Goal: Information Seeking & Learning: Understand process/instructions

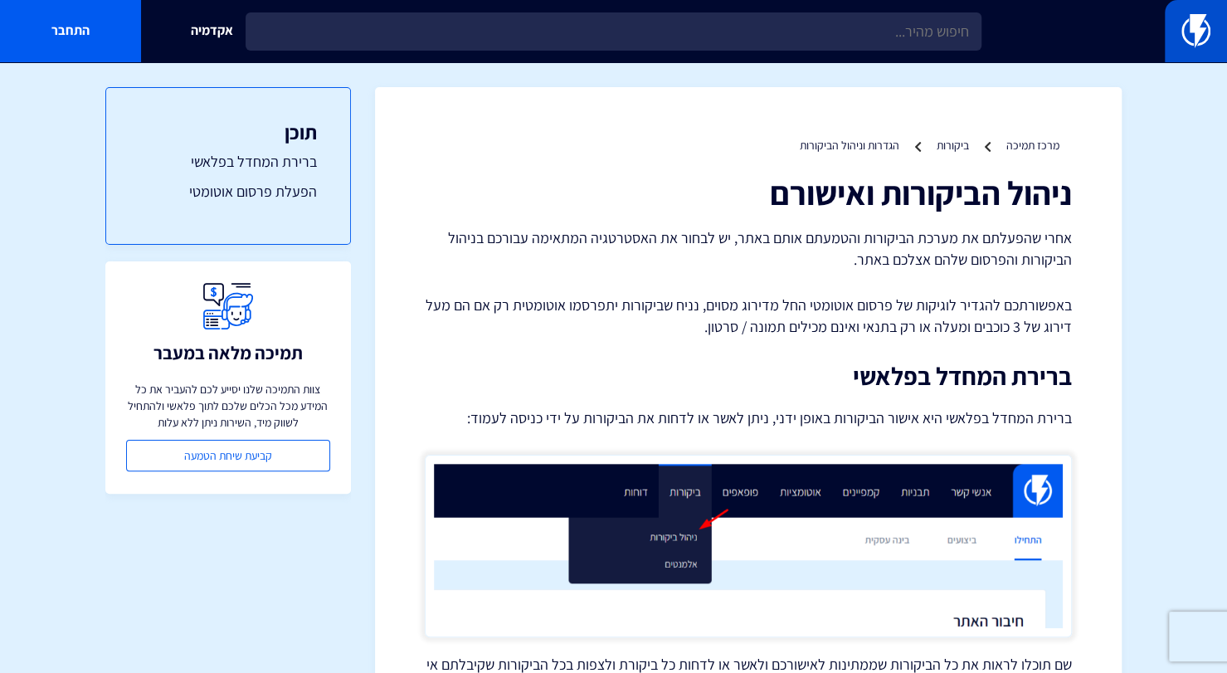
click at [1199, 22] on img at bounding box center [1195, 30] width 29 height 33
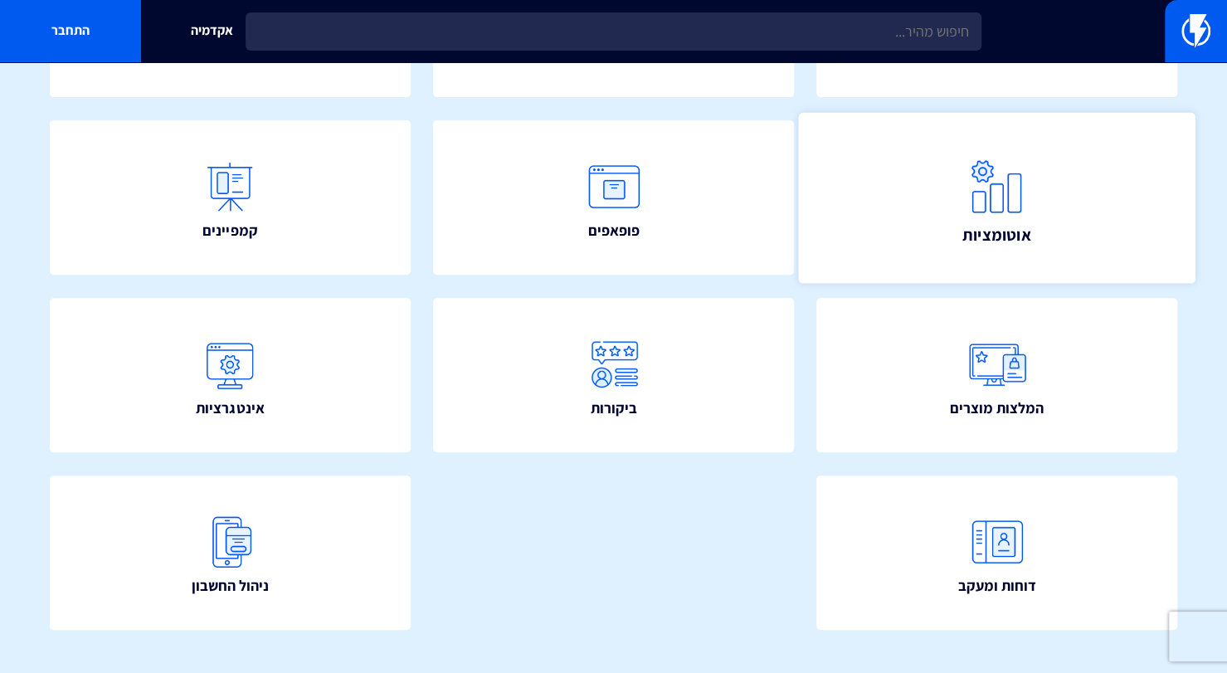
scroll to position [335, 0]
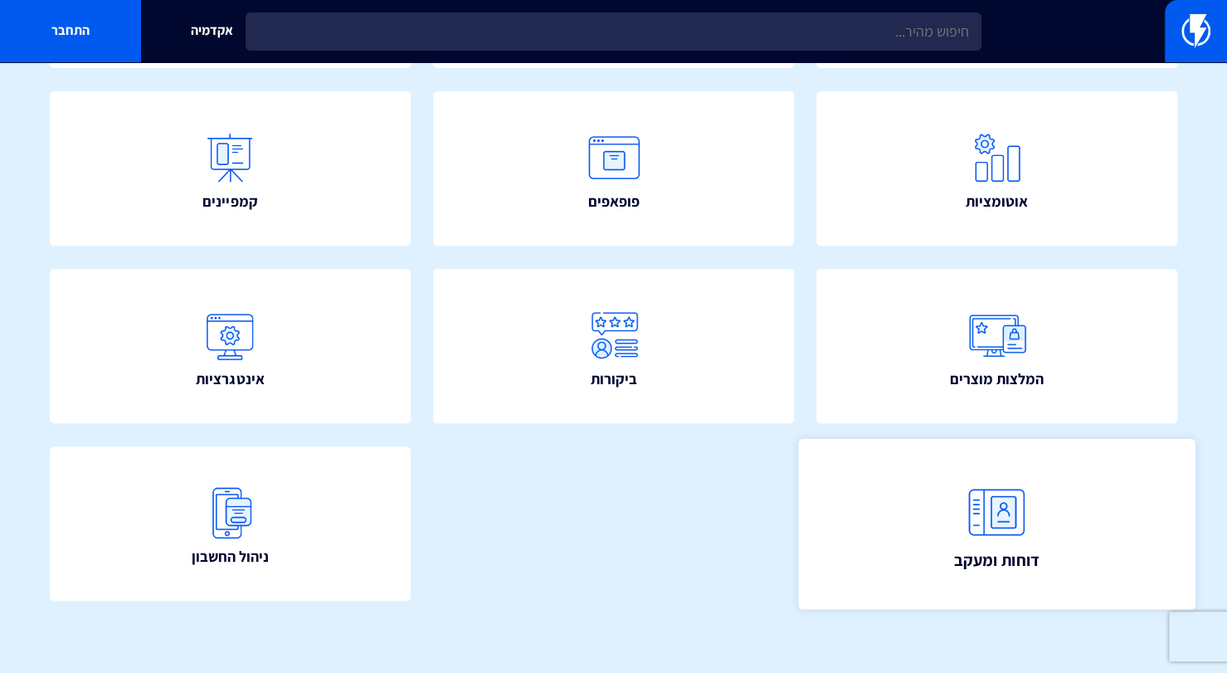
click at [1011, 504] on img at bounding box center [997, 511] width 73 height 73
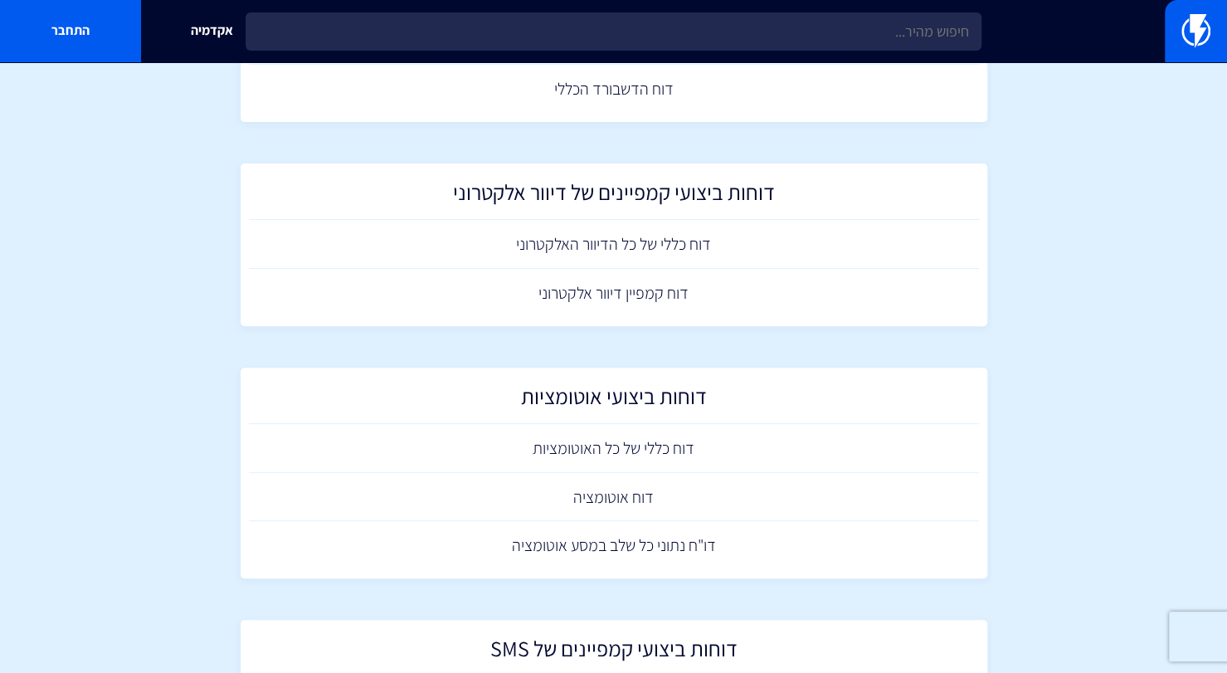
scroll to position [249, 0]
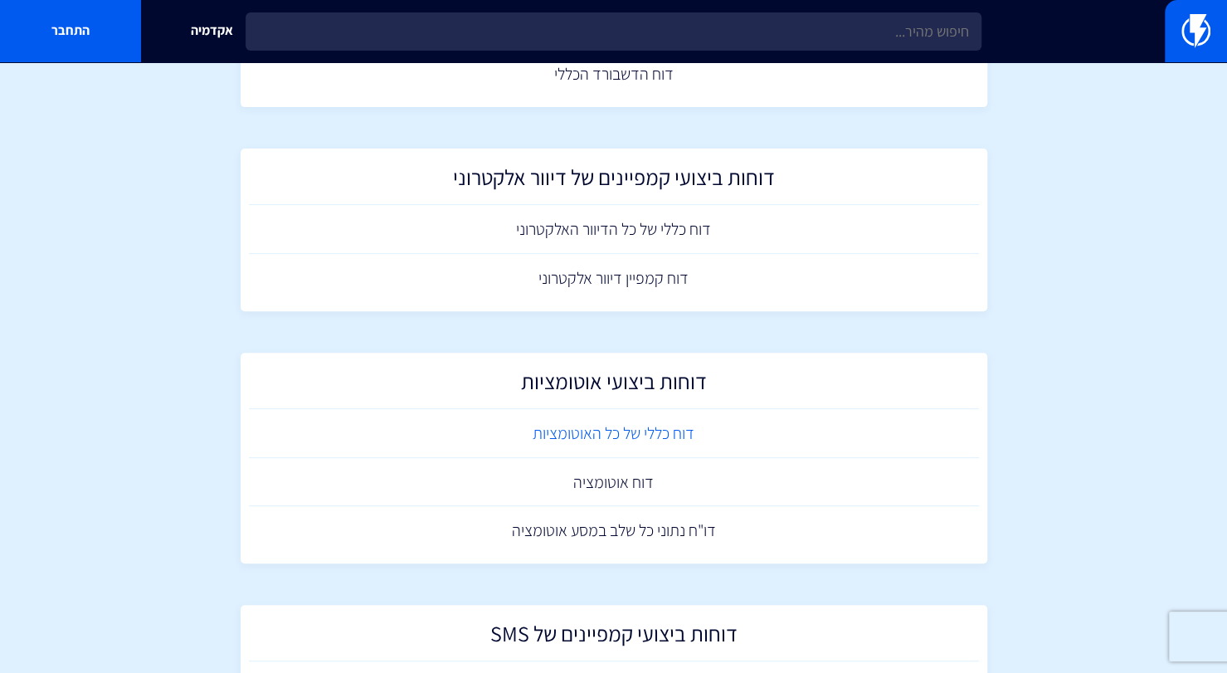
click at [601, 438] on link "דוח כללי של כל האוטומציות" at bounding box center [614, 433] width 730 height 49
